Goal: Task Accomplishment & Management: Manage account settings

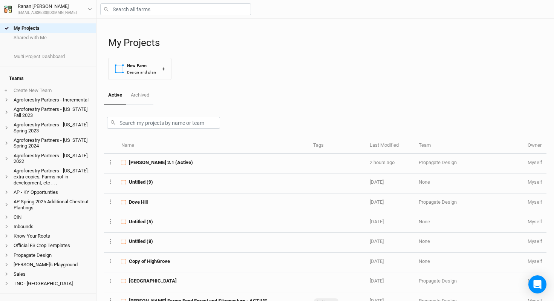
click at [134, 0] on div at bounding box center [324, 9] width 457 height 19
click at [134, 9] on input "text" at bounding box center [175, 9] width 151 height 12
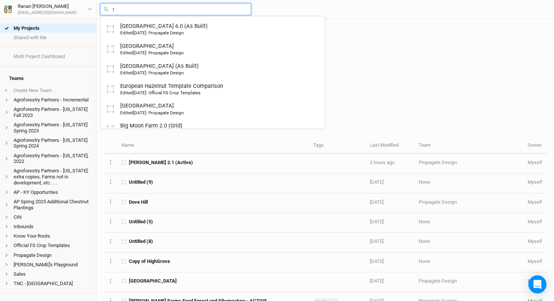
type input "ru"
type input "rutgers Hazelnut Breeding and Research"
type input "rud"
type input "rudolph Family Farm(old)"
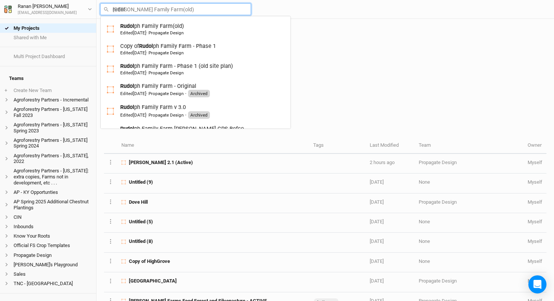
type input "Rudolph Family Farm(old)"
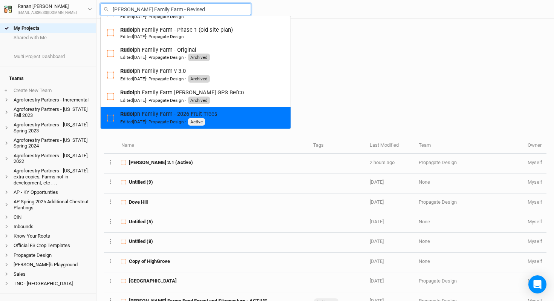
scroll to position [58, 0]
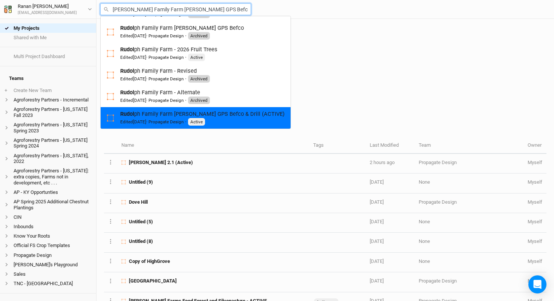
type input "rudol"
type input "rudolph Family Farm(old)"
type input "Rudolph Family Farm(old)"
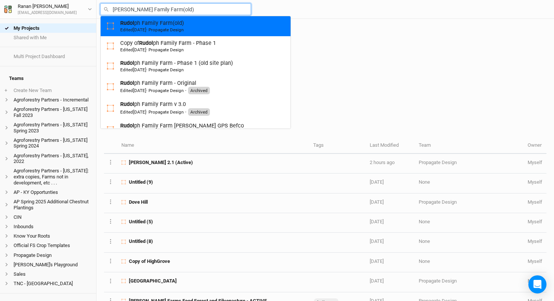
type input "rudol"
type input "rudolph Family Farm(old)"
type input "[PERSON_NAME] Family Farm [PERSON_NAME] GPS Befco & Drill (ACTIVE)"
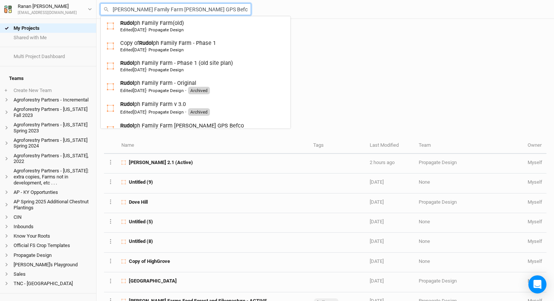
scroll to position [101, 0]
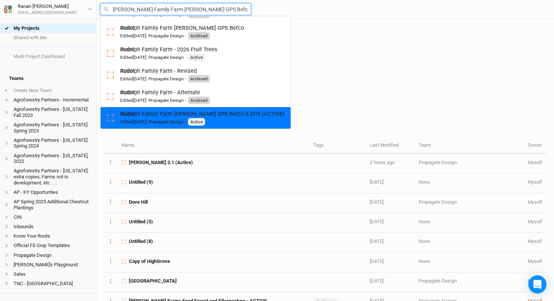
type input "Rudolph Family Farm - Alternate"
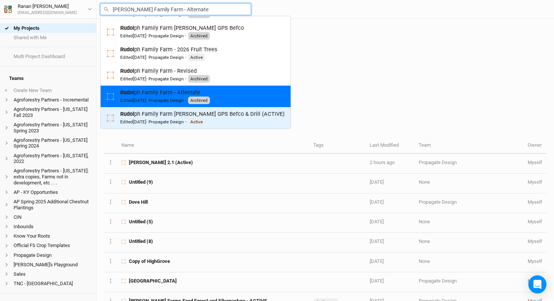
click at [184, 113] on div "Rudol ph Family Farm Bob GPS Befco & Drill (ACTIVE) Edited 2 months ago · Propa…" at bounding box center [202, 117] width 164 height 15
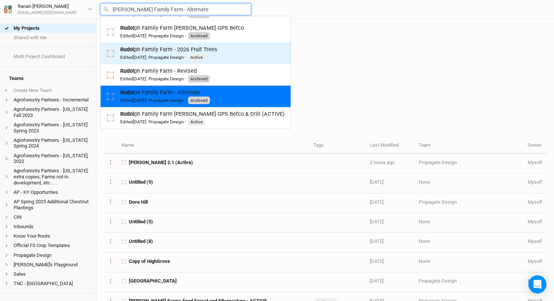
click at [176, 55] on div "Edited 16 days ago · Propagate Design" at bounding box center [151, 57] width 63 height 6
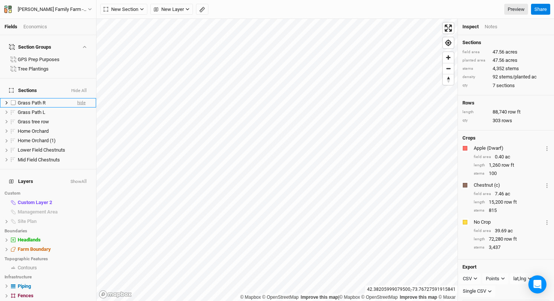
click at [77, 98] on span "hide" at bounding box center [81, 102] width 8 height 9
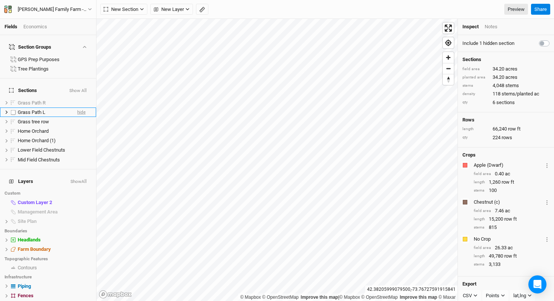
click at [77, 107] on span "hide" at bounding box center [81, 111] width 8 height 9
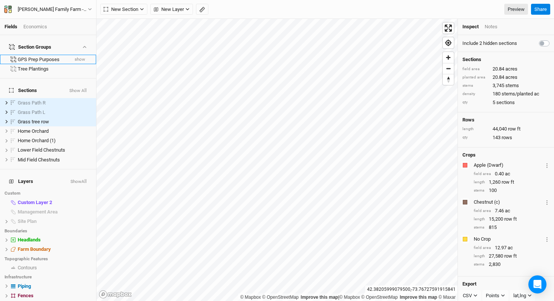
click at [76, 57] on button "show" at bounding box center [79, 59] width 11 height 5
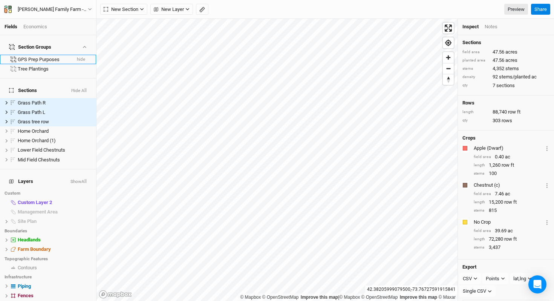
click at [76, 57] on button "hide" at bounding box center [80, 59] width 9 height 5
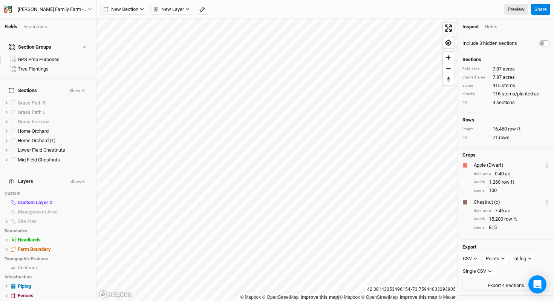
scroll to position [0, 0]
click at [478, 260] on button "CSV" at bounding box center [469, 258] width 21 height 11
click at [482, 287] on button "SHP" at bounding box center [490, 290] width 60 height 12
click at [502, 261] on button "Points" at bounding box center [496, 258] width 26 height 11
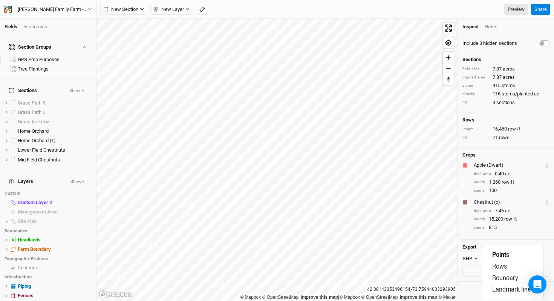
click at [529, 238] on div "Crops Colors Brown Orange Yellow Green Blue Purple Pink Red Apple (Dwarf) Layer…" at bounding box center [506, 193] width 96 height 92
click at [504, 277] on button "Export 4 sections" at bounding box center [505, 270] width 87 height 11
click at [473, 263] on button "SHP" at bounding box center [470, 258] width 22 height 11
click at [486, 264] on button "KML" at bounding box center [490, 267] width 60 height 12
click at [498, 277] on button "Export 4 sections" at bounding box center [505, 270] width 87 height 11
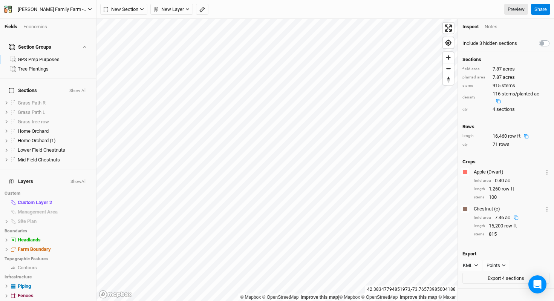
click at [89, 8] on icon "button" at bounding box center [90, 9] width 4 height 4
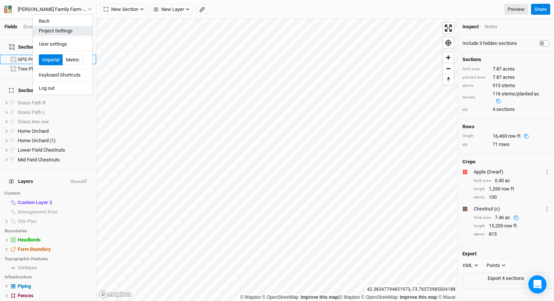
click at [79, 29] on button "Project Settings" at bounding box center [63, 31] width 60 height 10
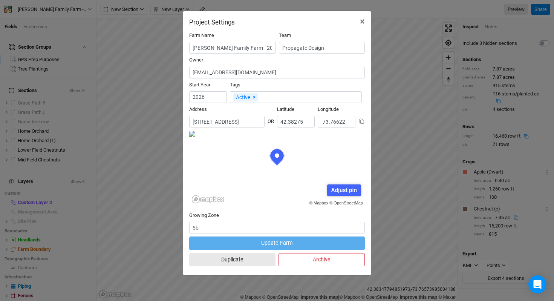
scroll to position [38, 88]
click at [230, 122] on input "382 Sharptown Road, Stuyvesant NY 12173" at bounding box center [226, 122] width 75 height 12
click at [362, 26] on div "Farm Name Rudolph Family Farm - 2026 Fruit Trees Team Propagate Design Owner fa…" at bounding box center [277, 150] width 188 height 249
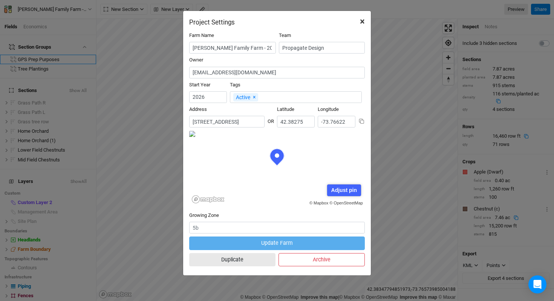
click at [362, 21] on span "×" at bounding box center [362, 21] width 5 height 11
